Goal: Information Seeking & Learning: Check status

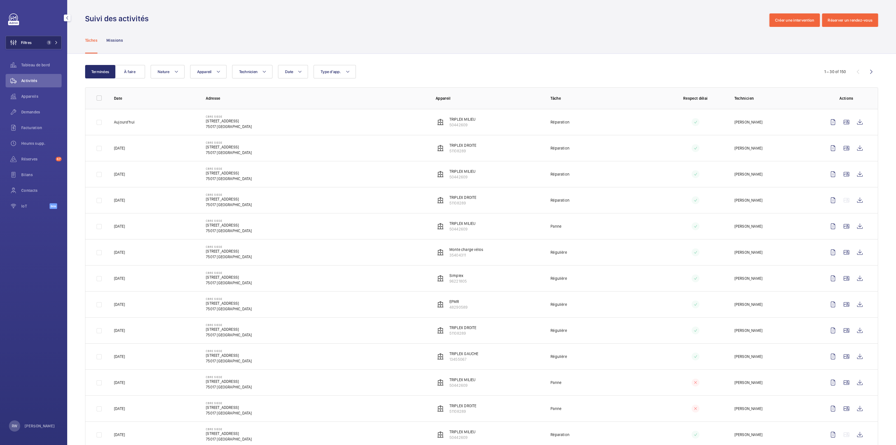
click at [32, 109] on div "Demandes" at bounding box center [34, 111] width 56 height 13
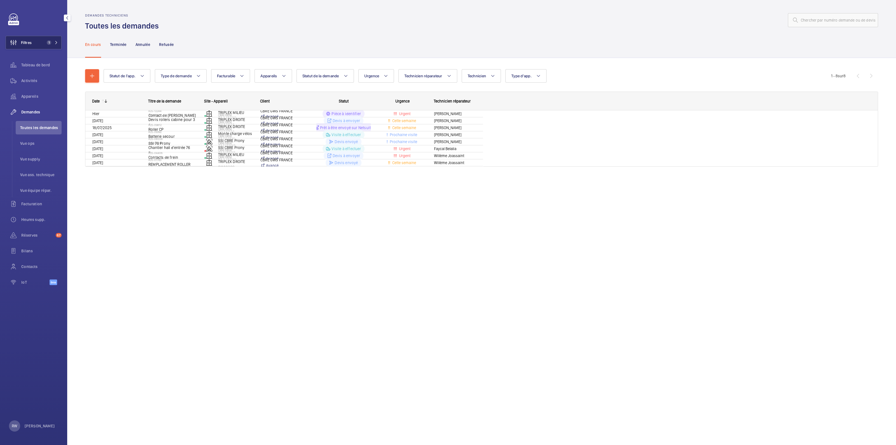
click at [44, 40] on button "Filtres 1" at bounding box center [34, 42] width 56 height 13
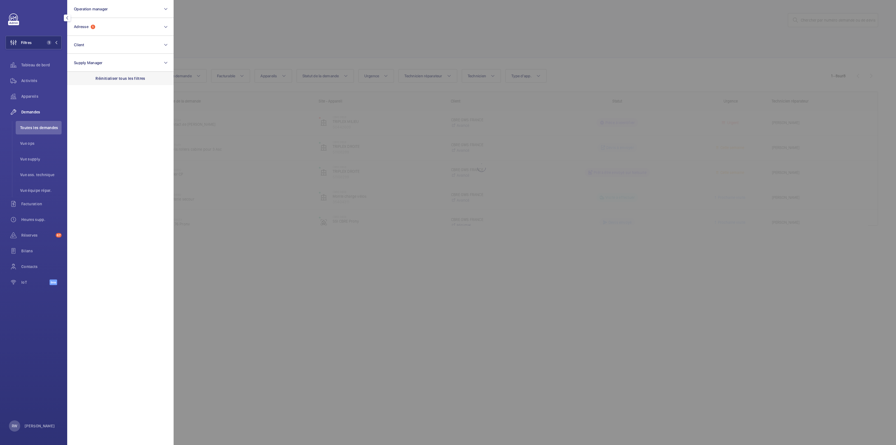
click at [127, 78] on p "Réinitialiser tous les filtres" at bounding box center [120, 79] width 50 height 6
click at [292, 38] on div at bounding box center [622, 222] width 896 height 445
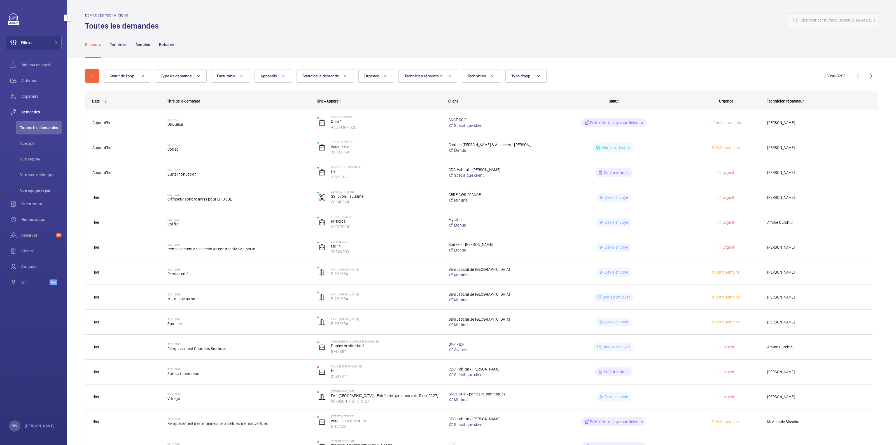
click at [292, 75] on div "Statut de l'app. Type de demande Facturable Appareils Statut de la demande Urge…" at bounding box center [463, 75] width 718 height 13
click at [287, 75] on button "Appareils" at bounding box center [273, 75] width 37 height 13
type input "21084964"
click at [267, 128] on input "Triplex milieu , 21084964" at bounding box center [266, 126] width 11 height 11
checkbox input "true"
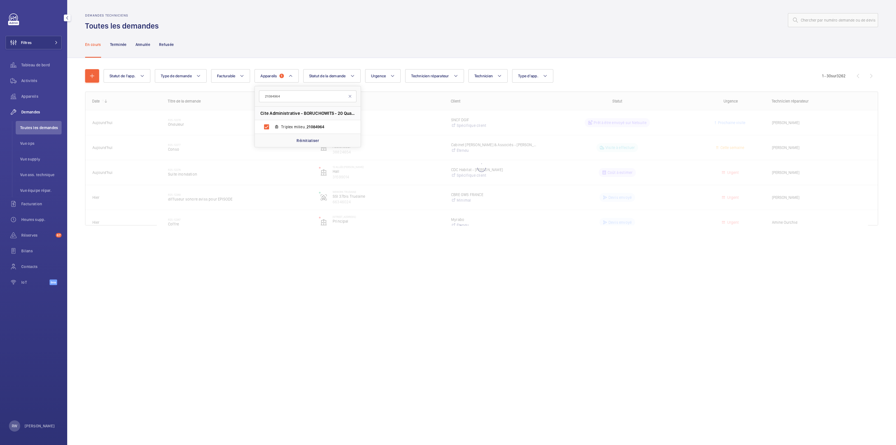
click at [308, 40] on div "En cours Terminée Annulée Refusée" at bounding box center [481, 44] width 793 height 27
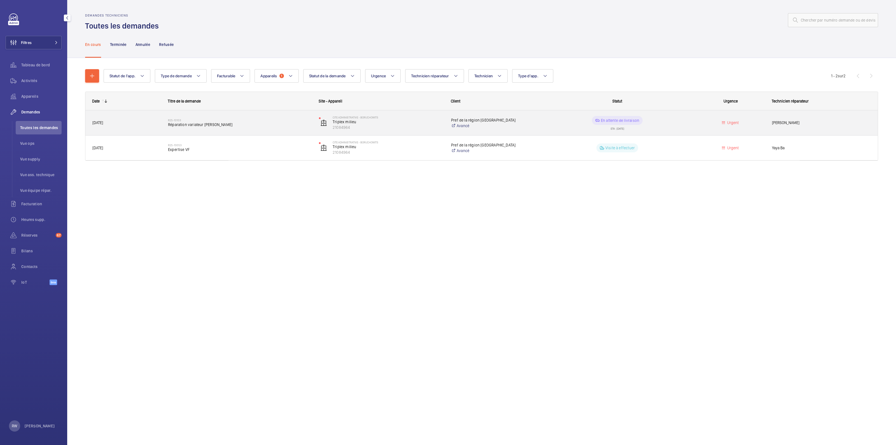
click at [213, 125] on span "Réparation variateur [PERSON_NAME]" at bounding box center [240, 125] width 144 height 6
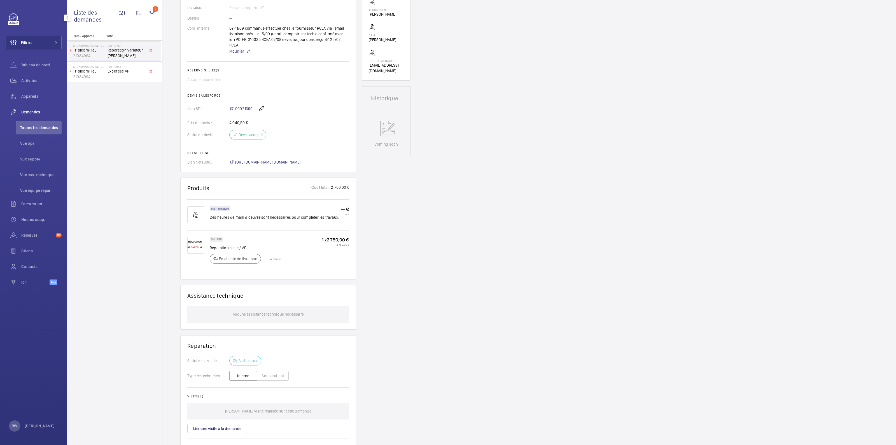
scroll to position [175, 0]
click at [193, 239] on img at bounding box center [195, 245] width 17 height 17
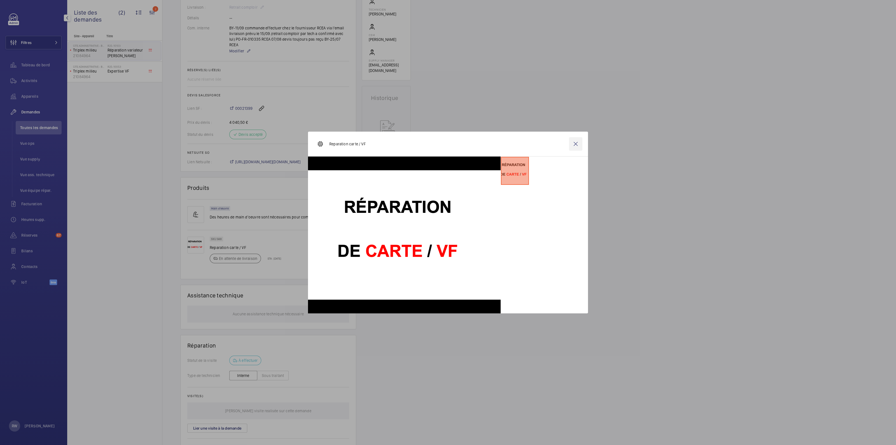
click at [577, 146] on wm-front-icon-button at bounding box center [575, 143] width 13 height 13
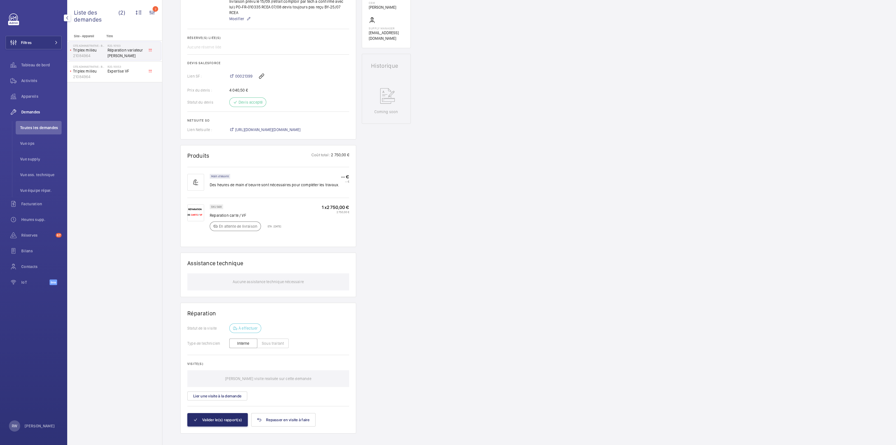
scroll to position [172, 0]
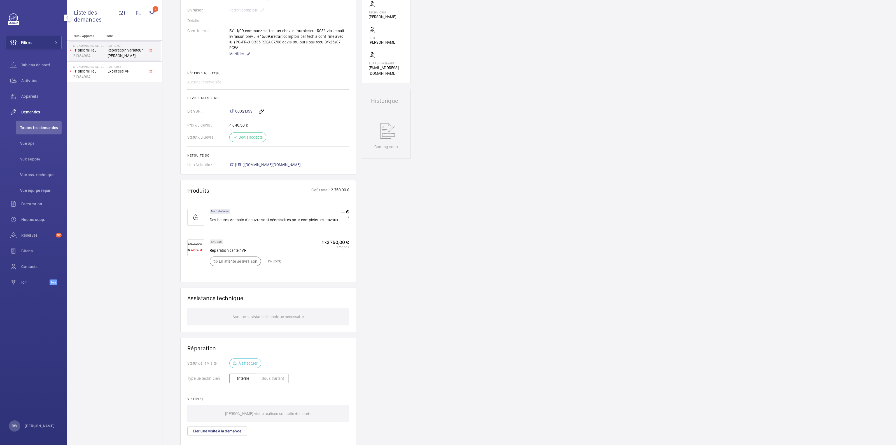
click at [322, 256] on div "1 x 2 750,00 € 2 750,00 €" at bounding box center [335, 254] width 27 height 30
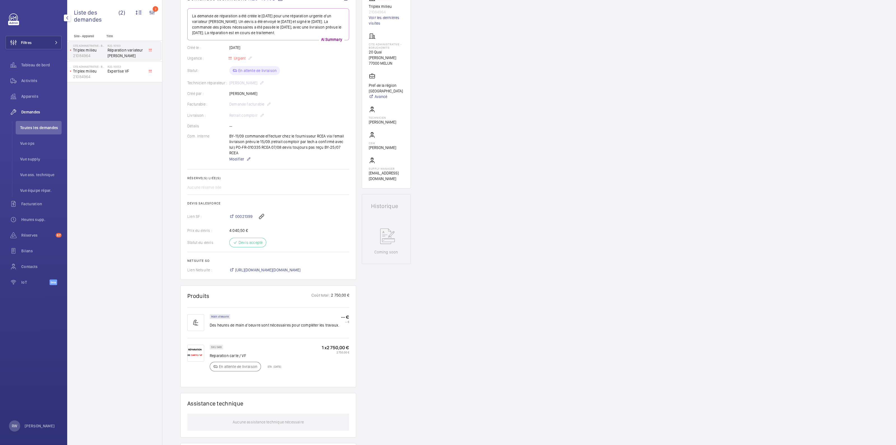
click at [539, 269] on div "Demandes techniciens R25-10103 La demande de réparation a été créée le [DATE] p…" at bounding box center [529, 290] width 734 height 604
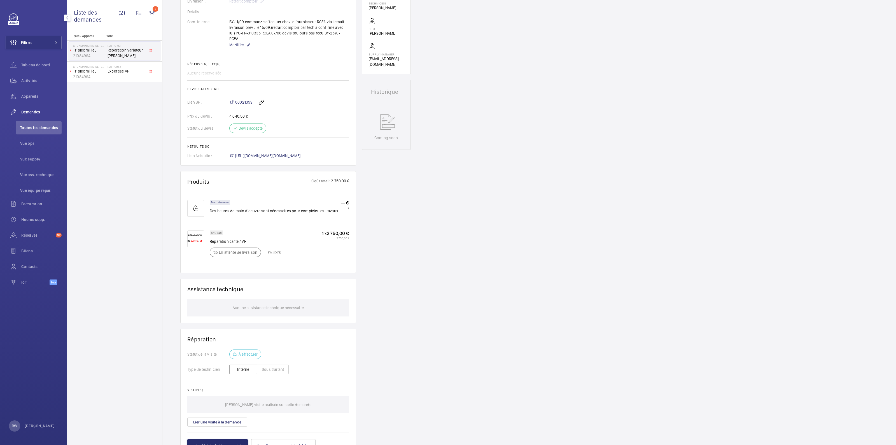
scroll to position [207, 0]
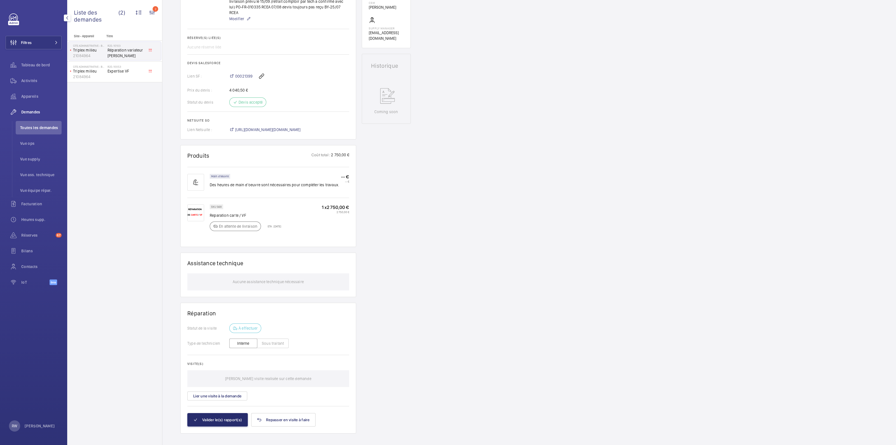
click at [499, 209] on div "Demandes techniciens R25-10103 La demande de réparation a été créée le [DATE] p…" at bounding box center [529, 149] width 734 height 604
click at [456, 267] on div "Demandes techniciens R25-10103 La demande de réparation a été créée le [DATE] p…" at bounding box center [529, 149] width 734 height 604
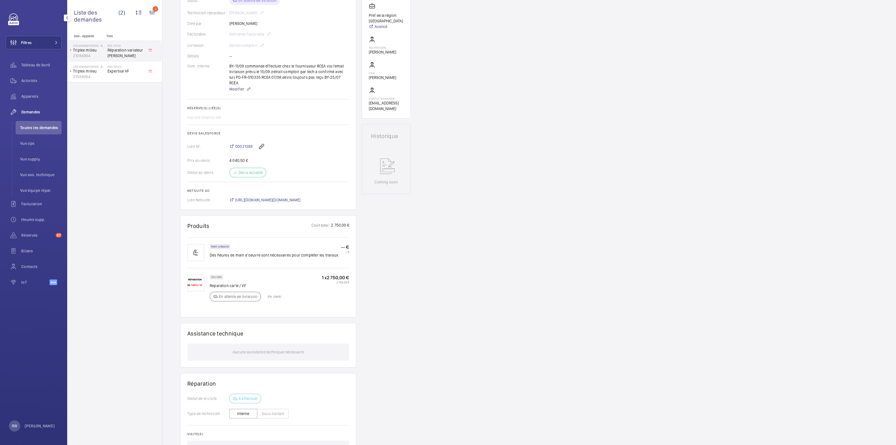
scroll to position [0, 0]
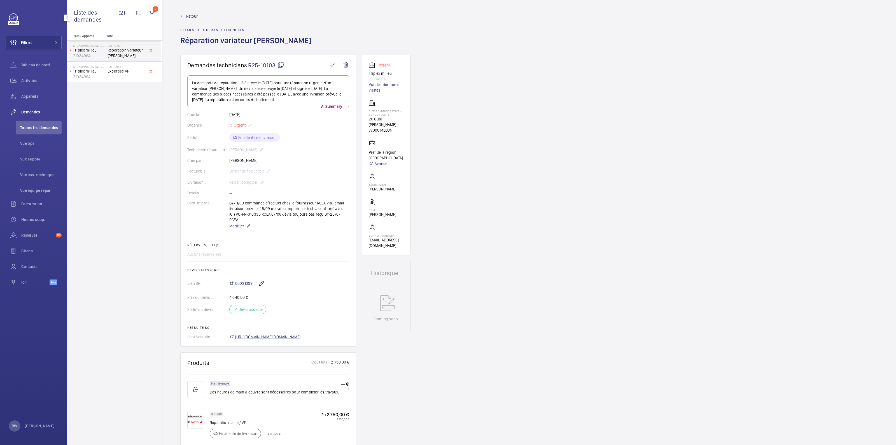
click at [241, 334] on span "[URL][DOMAIN_NAME][DOMAIN_NAME]" at bounding box center [268, 337] width 66 height 6
click at [50, 43] on button "Filtres" at bounding box center [34, 42] width 56 height 13
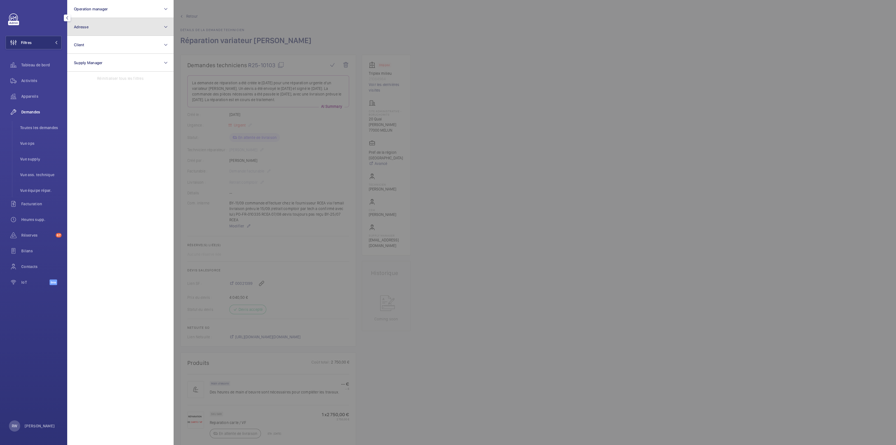
click at [80, 26] on span "Adresse" at bounding box center [81, 27] width 15 height 4
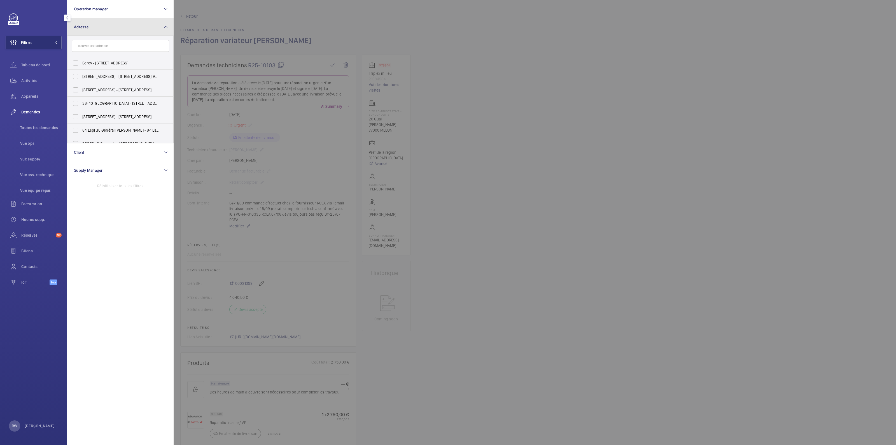
click at [87, 26] on span "Adresse" at bounding box center [81, 27] width 15 height 4
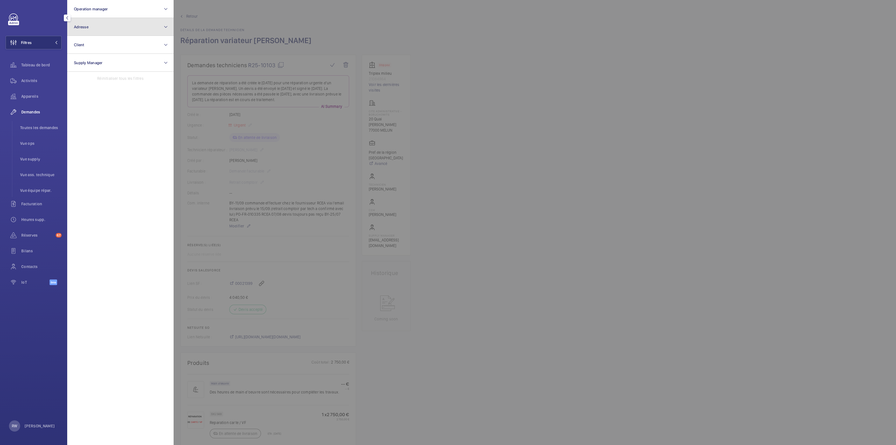
click at [87, 26] on span "Adresse" at bounding box center [81, 27] width 15 height 4
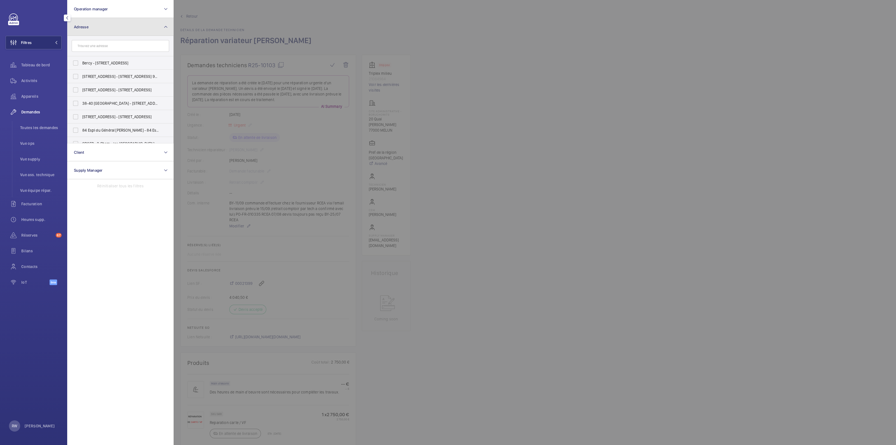
click at [88, 30] on button "Adresse" at bounding box center [120, 27] width 106 height 18
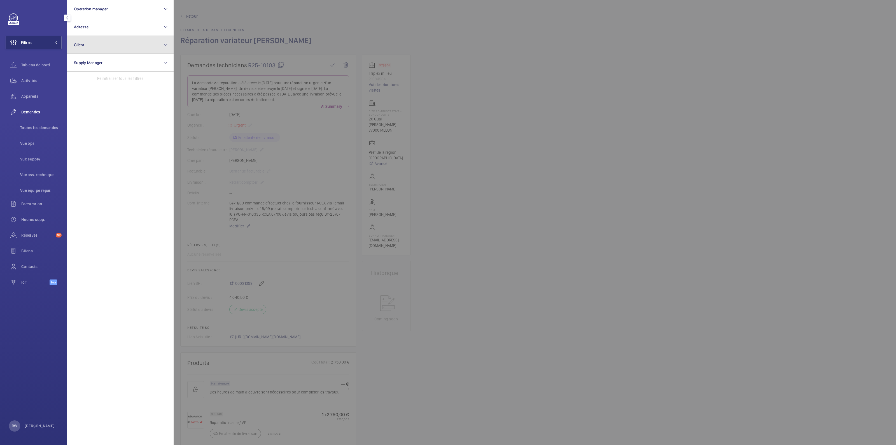
click at [89, 49] on button "Client" at bounding box center [120, 45] width 106 height 18
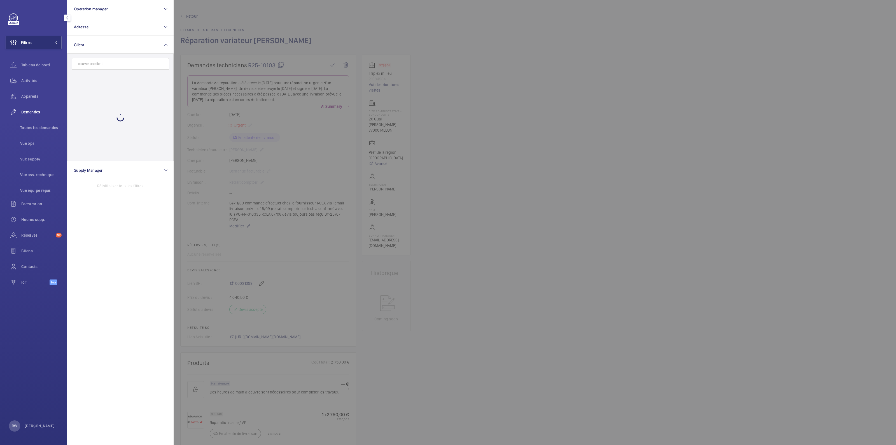
click at [93, 64] on input "text" at bounding box center [120, 64] width 97 height 12
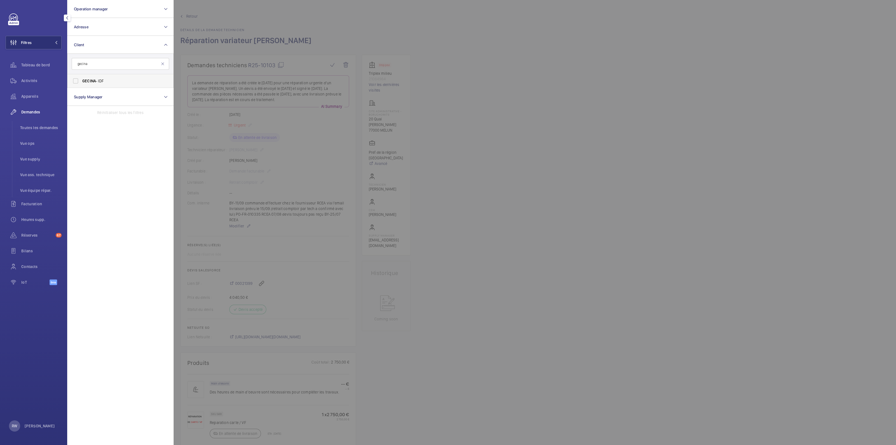
type input "gecina"
click at [92, 83] on span "GECINA" at bounding box center [88, 81] width 13 height 4
click at [81, 83] on input "GECINA - IDF" at bounding box center [75, 80] width 11 height 11
checkbox input "true"
drag, startPoint x: 456, startPoint y: 65, endPoint x: 442, endPoint y: 65, distance: 14.0
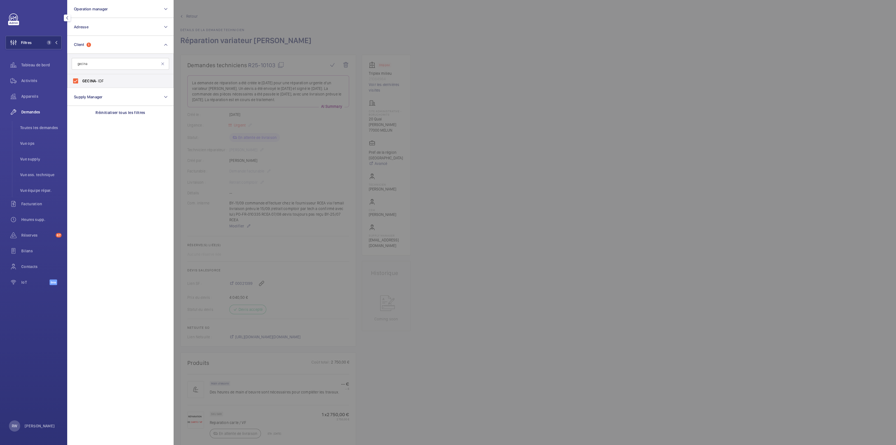
click at [456, 66] on div at bounding box center [622, 222] width 896 height 445
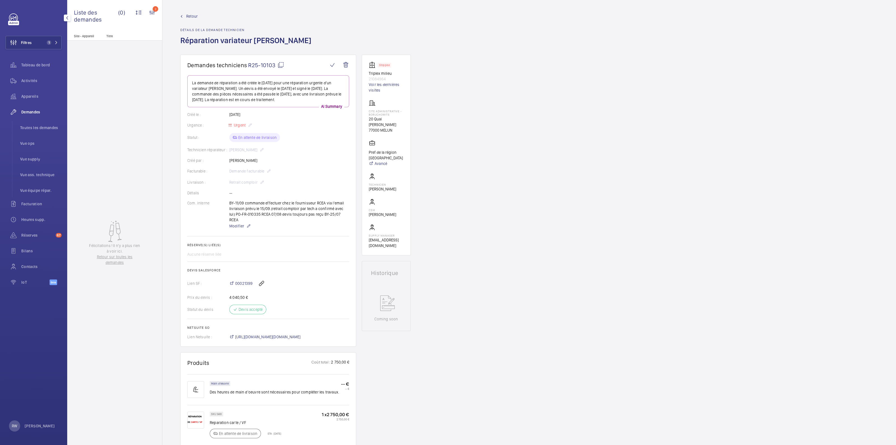
click at [192, 19] on span "Retour" at bounding box center [191, 16] width 11 height 6
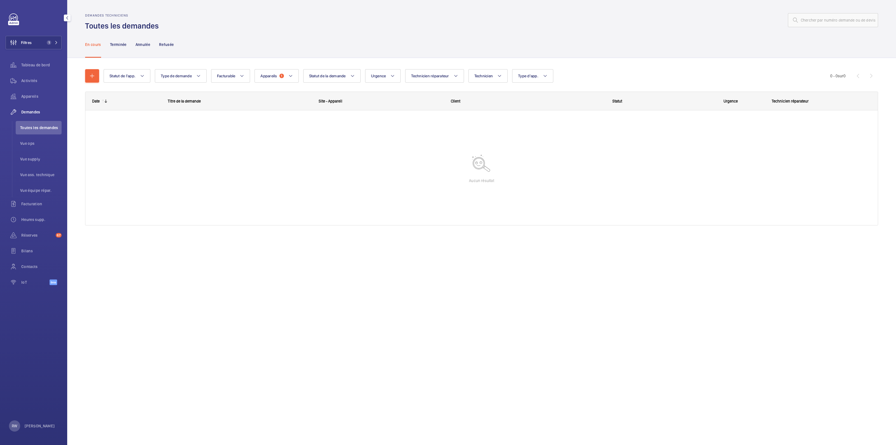
click at [23, 116] on div "Demandes" at bounding box center [34, 111] width 56 height 13
click at [22, 111] on span "Demandes" at bounding box center [41, 112] width 40 height 6
click at [289, 73] on mat-icon at bounding box center [290, 76] width 4 height 7
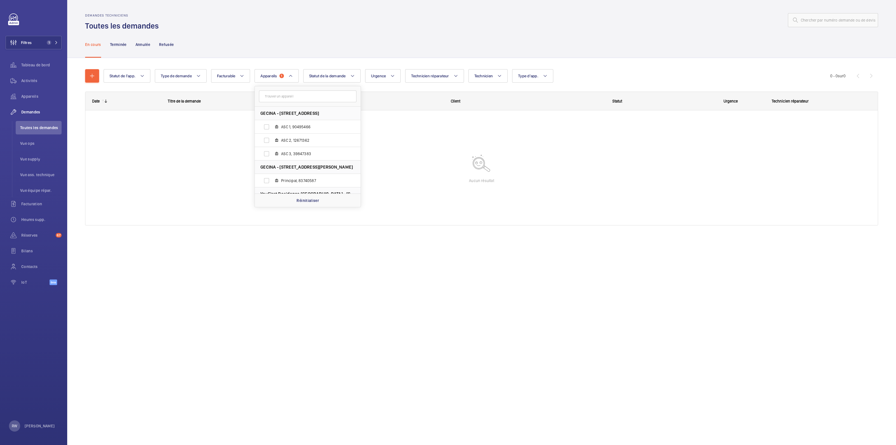
click at [307, 197] on div "Réinitialiser" at bounding box center [308, 199] width 106 height 13
click at [336, 16] on div at bounding box center [520, 19] width 716 height 13
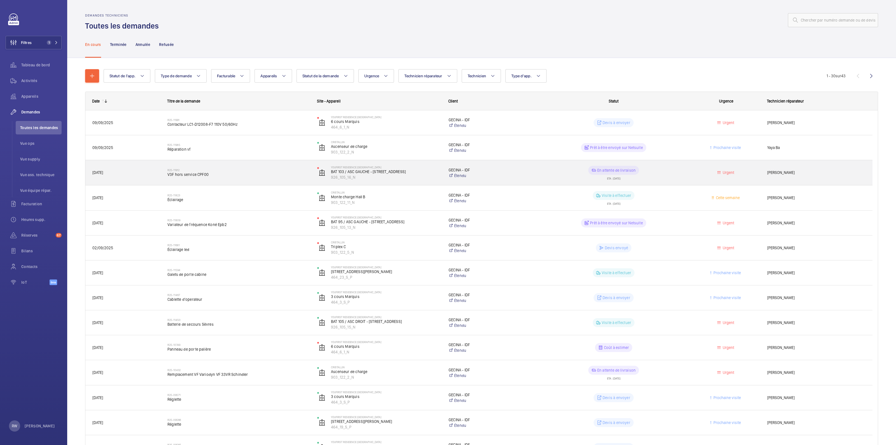
click at [204, 173] on span "V3F hors service CPF00" at bounding box center [238, 175] width 143 height 6
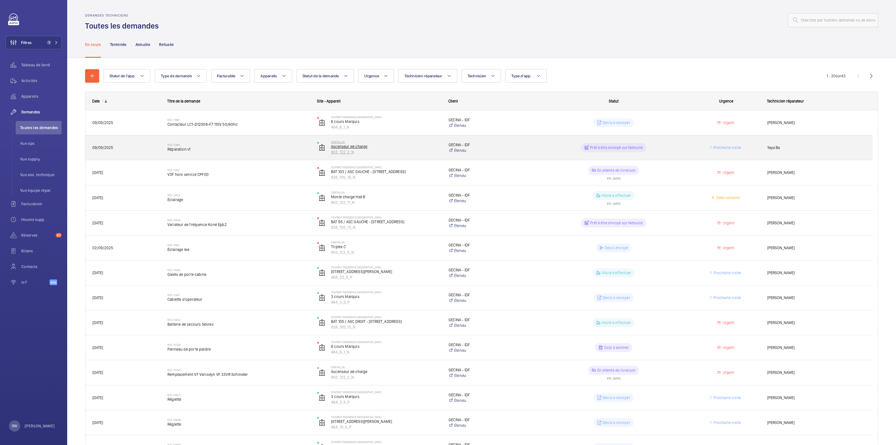
click at [383, 146] on p "Ascenseur de charge" at bounding box center [386, 147] width 110 height 6
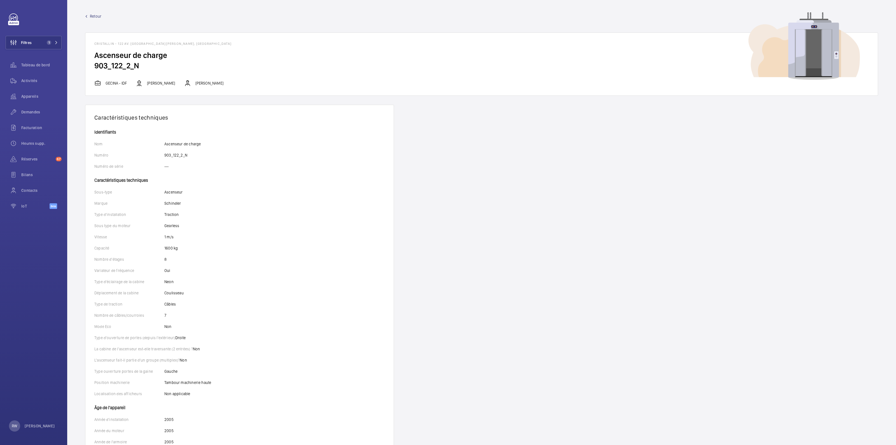
click at [101, 15] on span "Retour" at bounding box center [95, 16] width 11 height 6
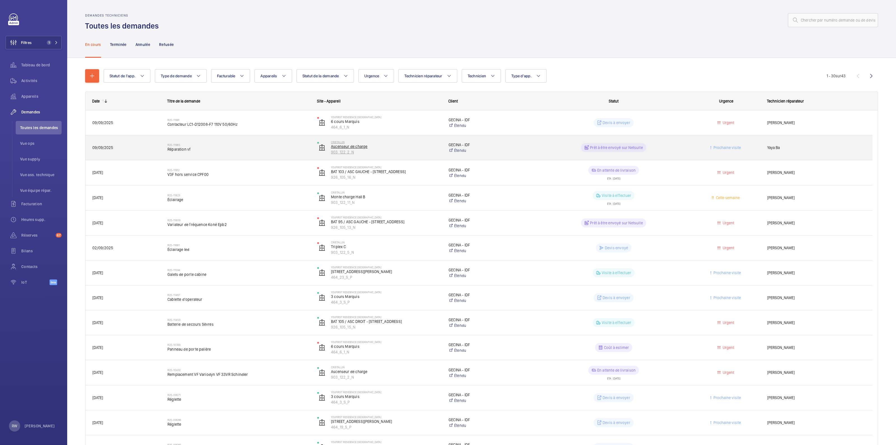
click at [417, 149] on p "Ascenseur de charge" at bounding box center [386, 147] width 110 height 6
click at [185, 146] on span "Réparation vf" at bounding box center [238, 149] width 143 height 6
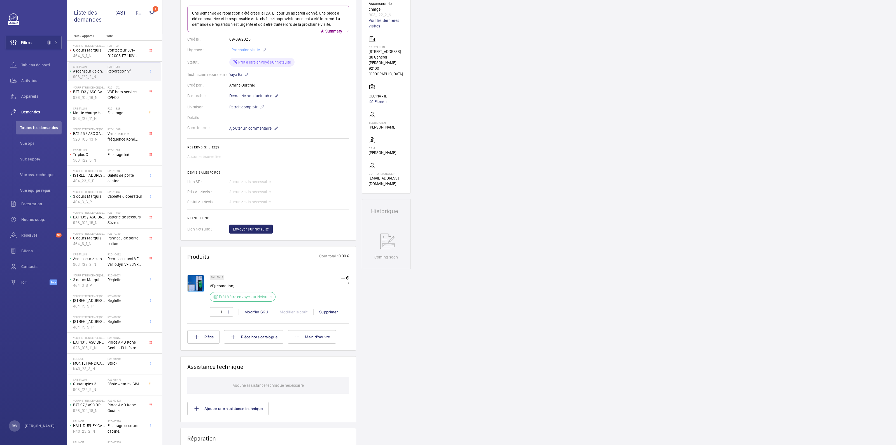
scroll to position [70, 0]
click at [202, 291] on img at bounding box center [195, 283] width 17 height 17
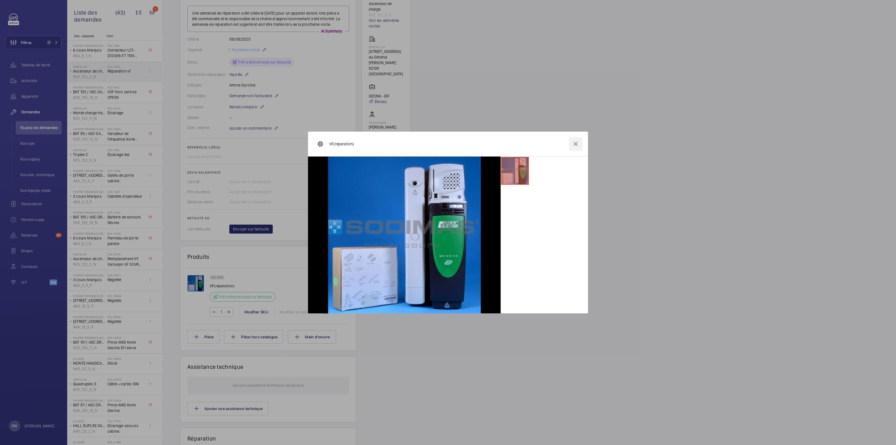
click at [576, 144] on wm-front-icon-button at bounding box center [575, 143] width 13 height 13
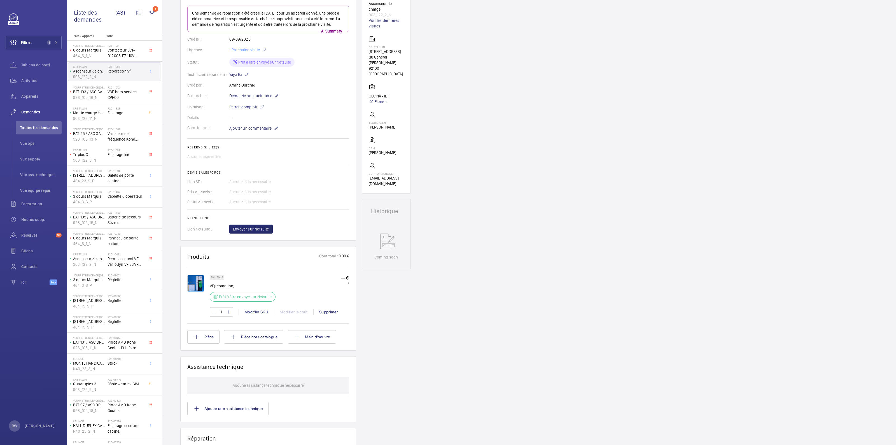
scroll to position [0, 0]
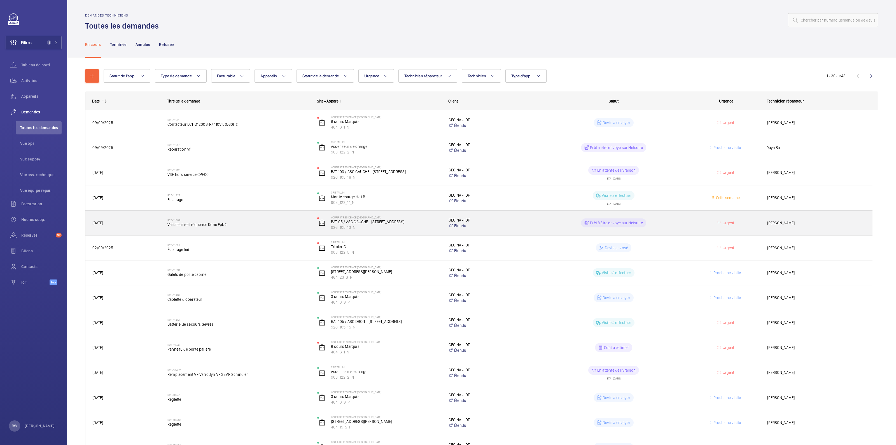
click at [234, 224] on span "Variateur de fréquence Koné Epb2" at bounding box center [238, 225] width 143 height 6
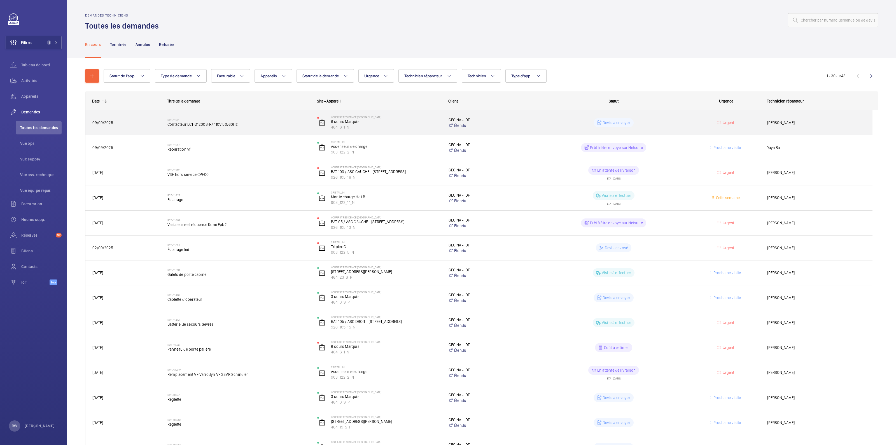
click at [610, 124] on p "Devis à envoyer" at bounding box center [617, 123] width 28 height 6
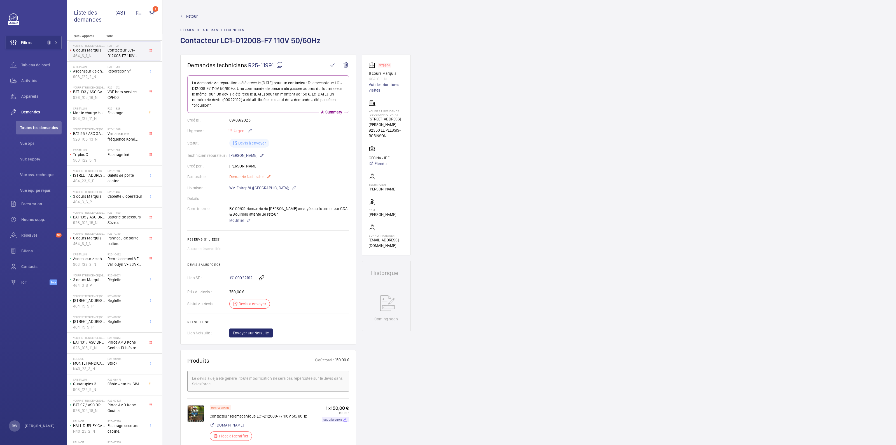
click at [269, 176] on mat-icon at bounding box center [269, 176] width 4 height 7
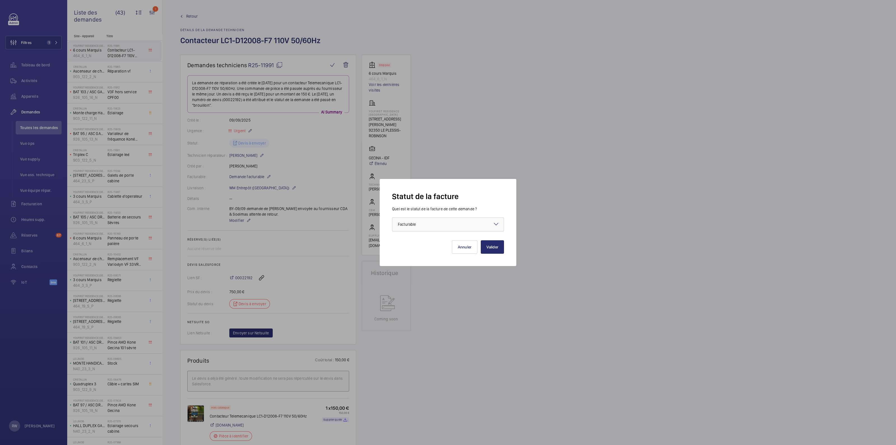
click at [407, 222] on span "Facturable" at bounding box center [407, 224] width 18 height 4
click at [422, 228] on div at bounding box center [447, 224] width 111 height 13
click at [417, 254] on div "Statut de la facture Quel est le statut de la facture de cette demande ? Faites…" at bounding box center [448, 222] width 137 height 87
click at [493, 246] on button "Valider" at bounding box center [492, 246] width 23 height 13
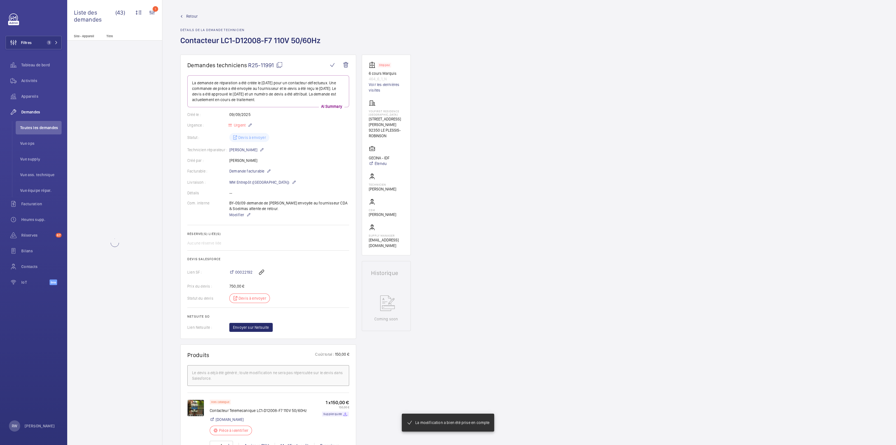
click at [269, 166] on wm-front-card-body "La demande de réparation a été créée le [DATE] pour un contacteur défectueux. U…" at bounding box center [268, 203] width 162 height 256
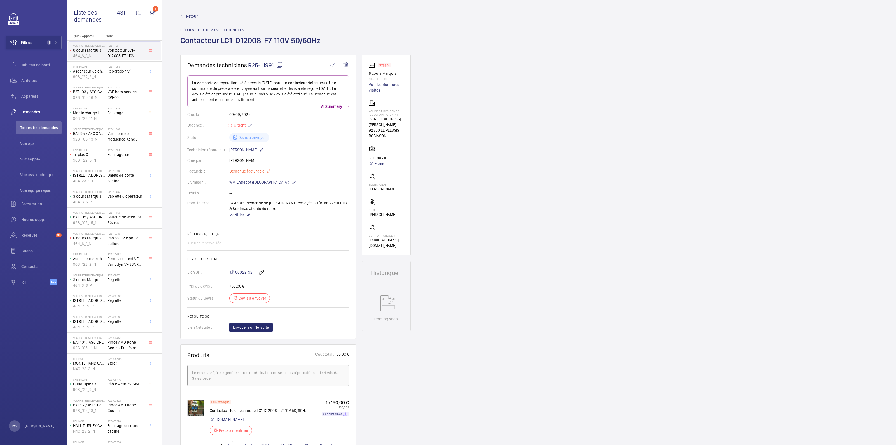
click at [269, 171] on mat-icon at bounding box center [269, 171] width 4 height 7
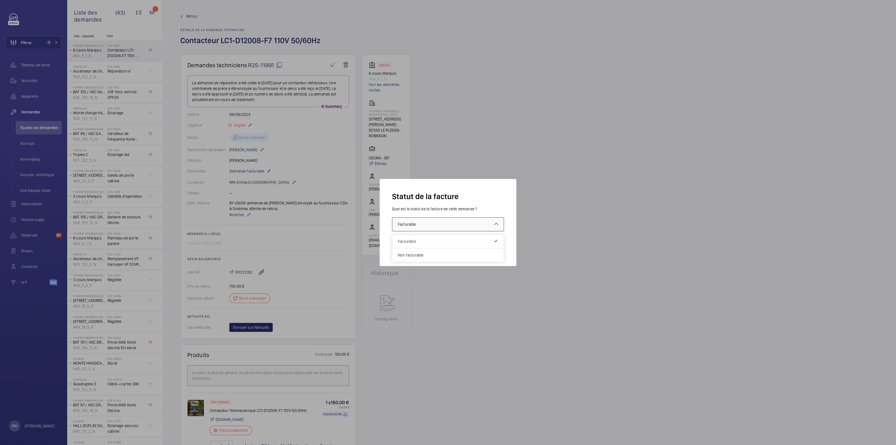
click at [429, 225] on div "× Facturable" at bounding box center [414, 224] width 32 height 6
click at [413, 256] on span "Non facturable" at bounding box center [448, 255] width 100 height 6
click at [492, 246] on button "Valider" at bounding box center [492, 246] width 23 height 13
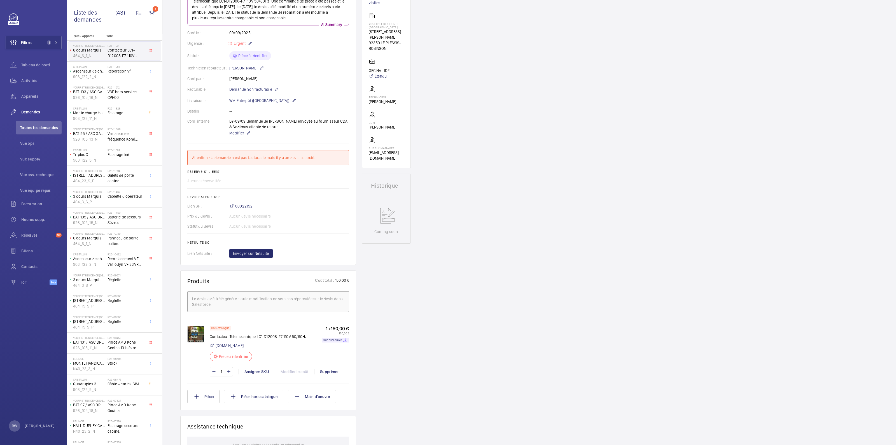
scroll to position [140, 0]
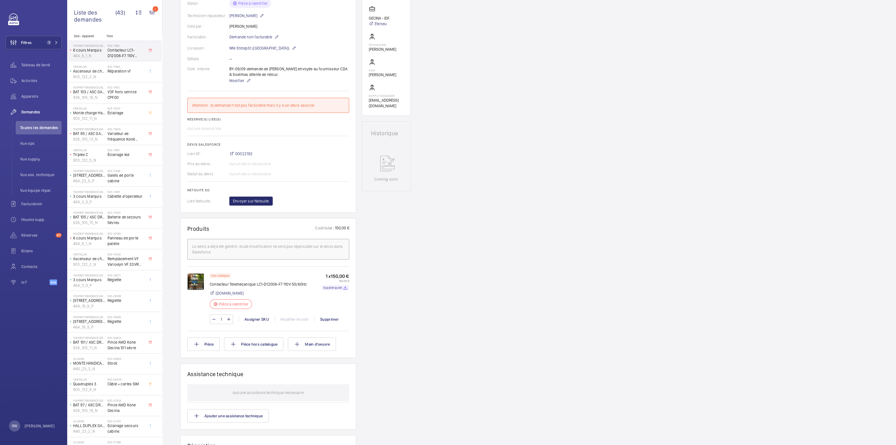
click at [198, 282] on img at bounding box center [195, 281] width 17 height 17
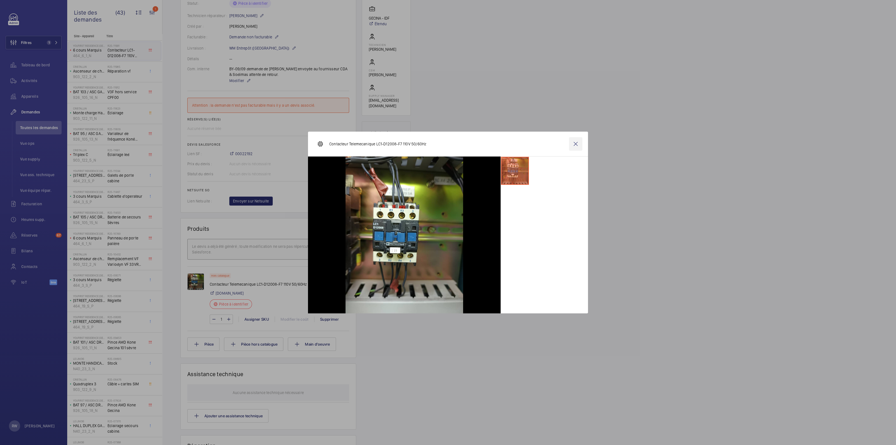
click at [576, 144] on wm-front-icon-button at bounding box center [575, 143] width 13 height 13
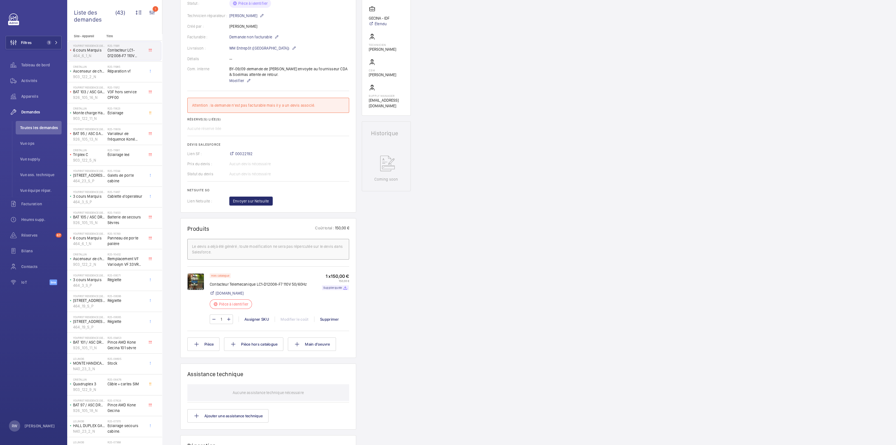
scroll to position [0, 0]
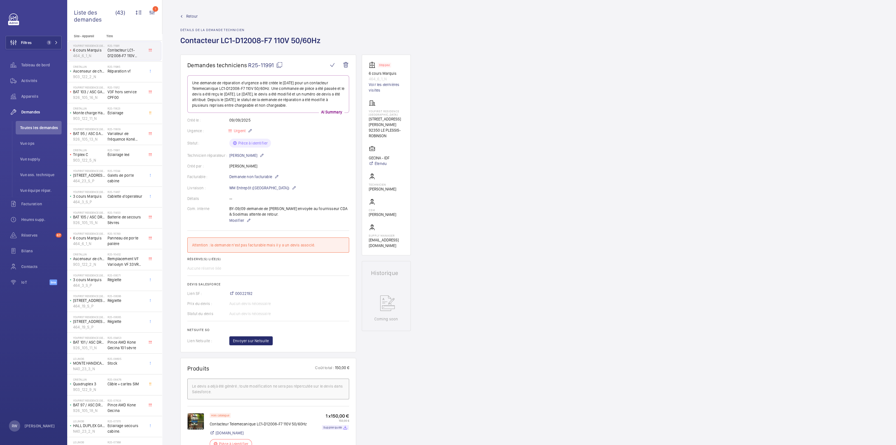
click at [200, 406] on div "Hors catalogue Contacteur Telemecanique LC1-D12008-F7 110V 50/60Hz [DOMAIN_NAME…" at bounding box center [268, 437] width 162 height 63
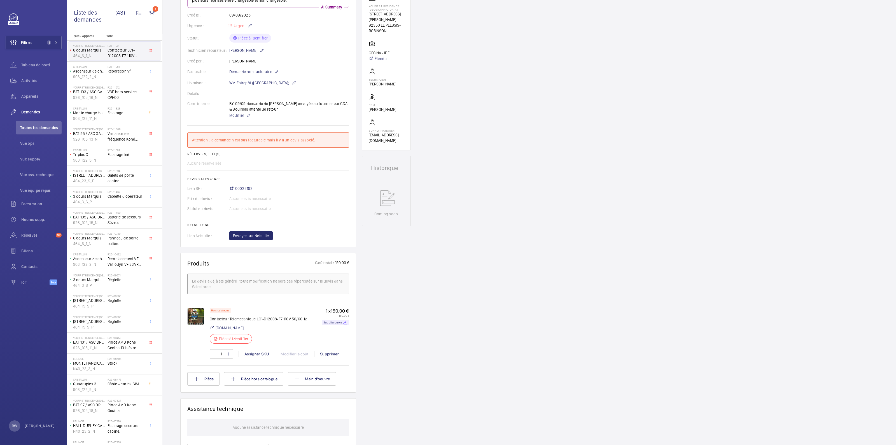
click at [195, 316] on img at bounding box center [195, 316] width 17 height 17
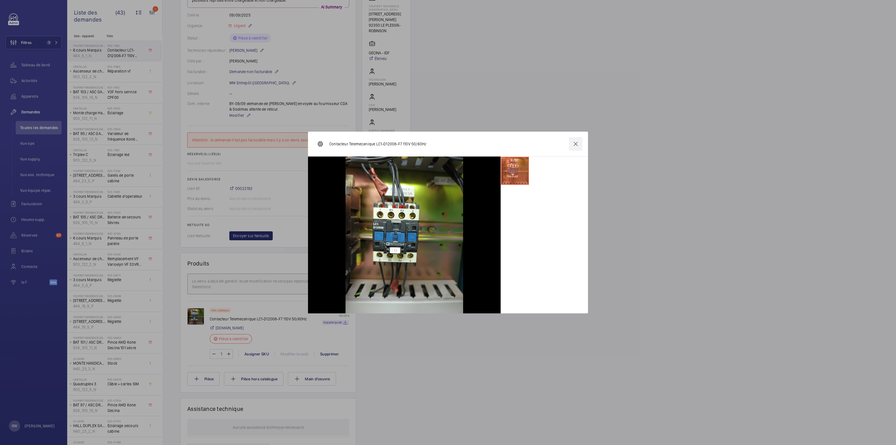
click at [576, 145] on wm-front-icon-button at bounding box center [575, 143] width 13 height 13
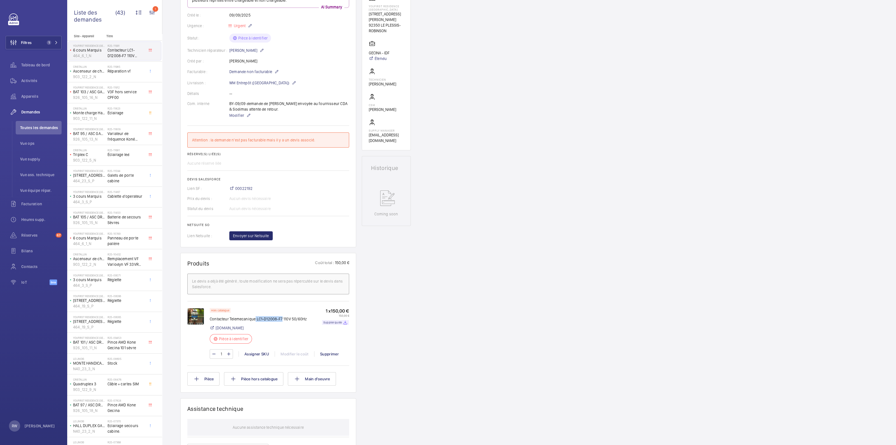
drag, startPoint x: 256, startPoint y: 317, endPoint x: 283, endPoint y: 320, distance: 27.1
click at [283, 320] on p "Contacteur Telemecanique LC1-D12008-F7 110V 50/60Hz" at bounding box center [258, 319] width 97 height 6
copy p "LC1-D12008-F7"
